Goal: Task Accomplishment & Management: Use online tool/utility

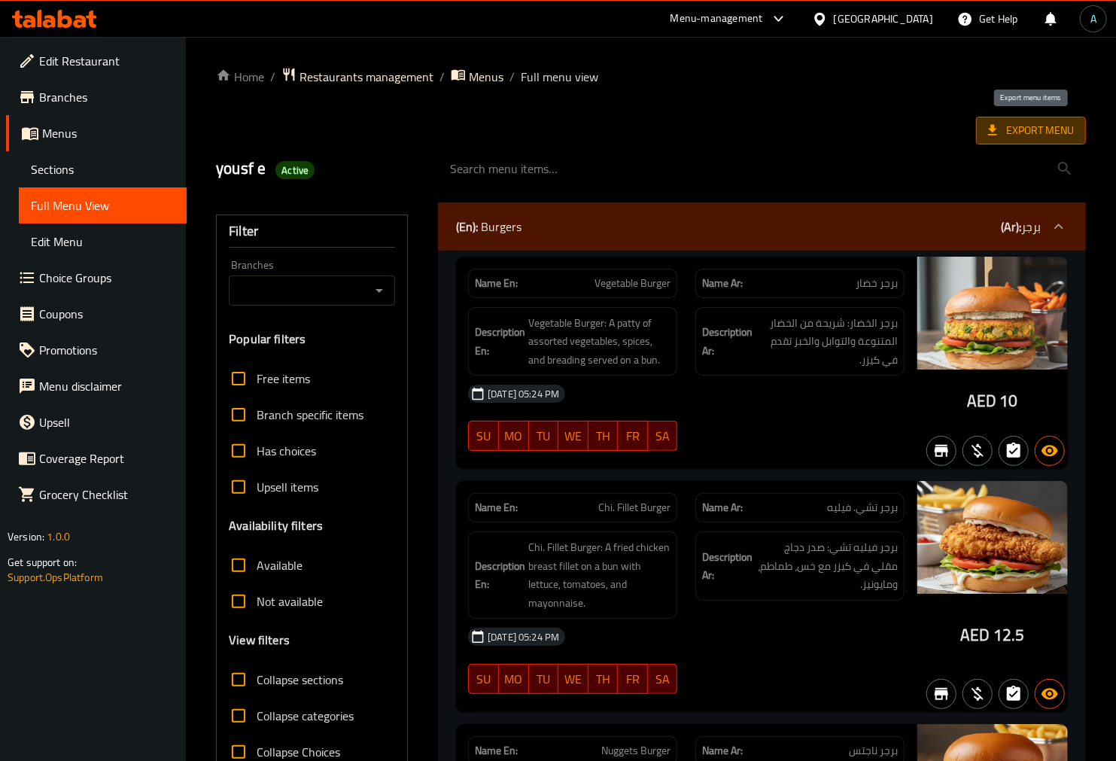
click at [1019, 126] on span "Export Menu" at bounding box center [1031, 130] width 86 height 19
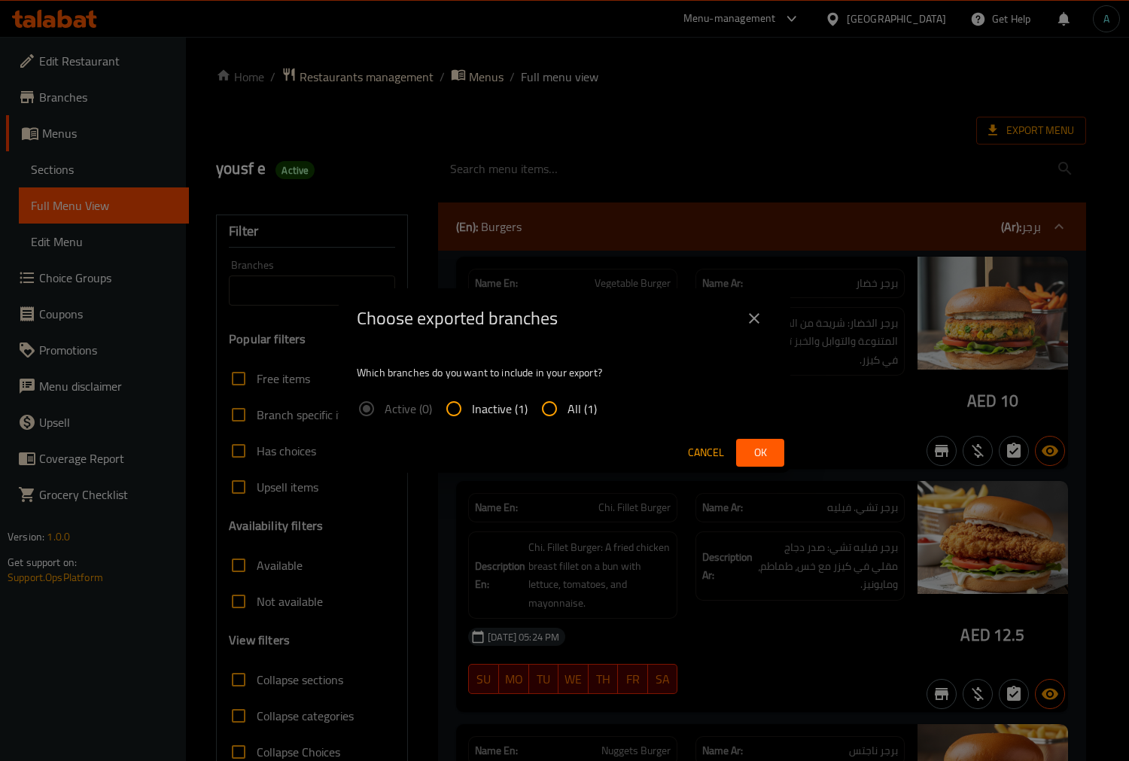
click at [545, 407] on input "All (1)" at bounding box center [549, 409] width 36 height 36
radio input "true"
click at [751, 444] on span "Ok" at bounding box center [760, 452] width 24 height 19
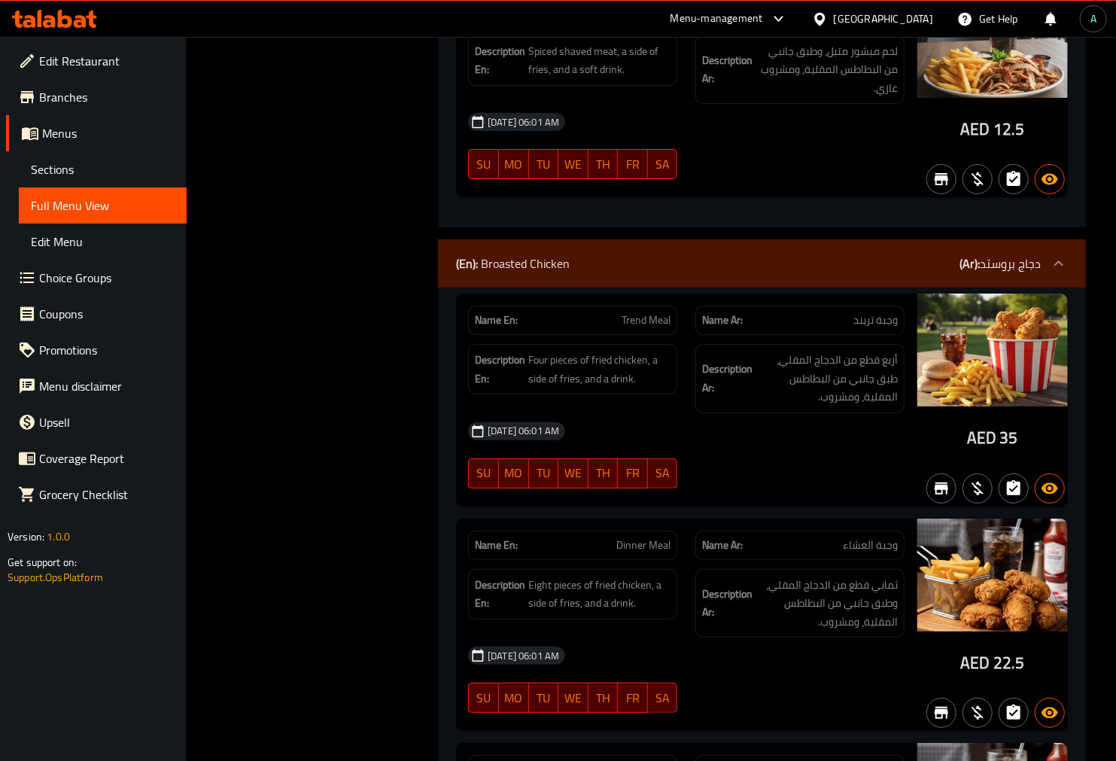
scroll to position [41881, 0]
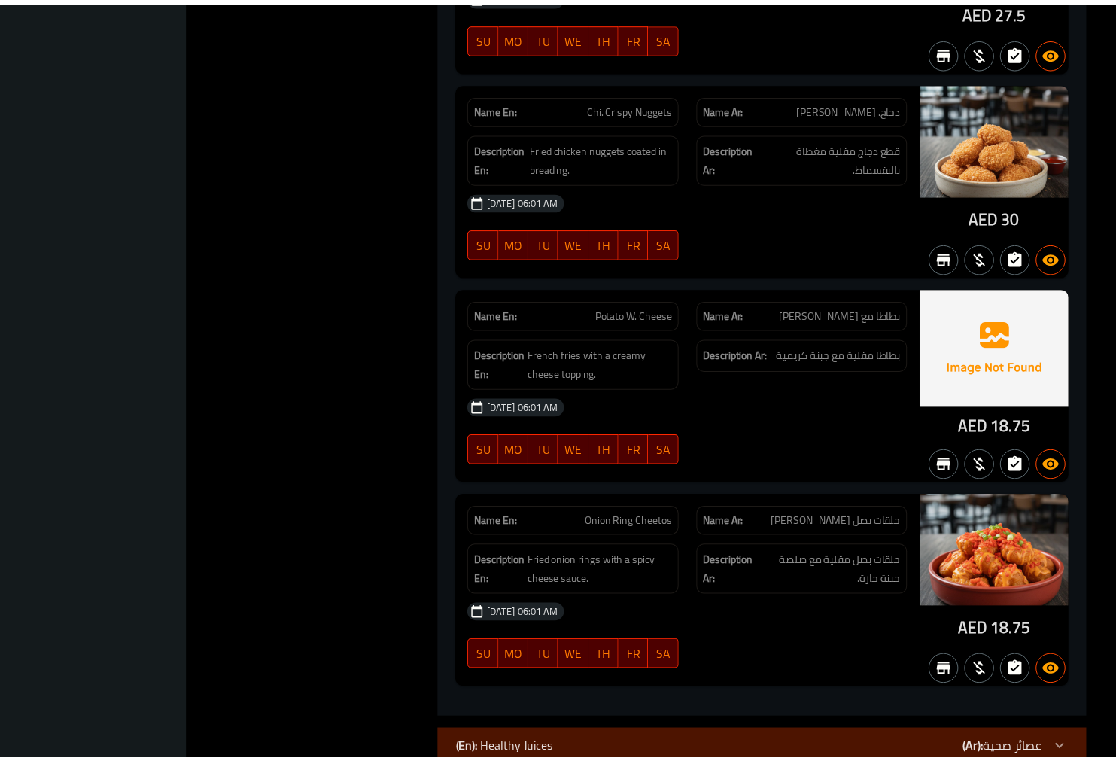
scroll to position [41659, 0]
